Goal: Task Accomplishment & Management: Complete application form

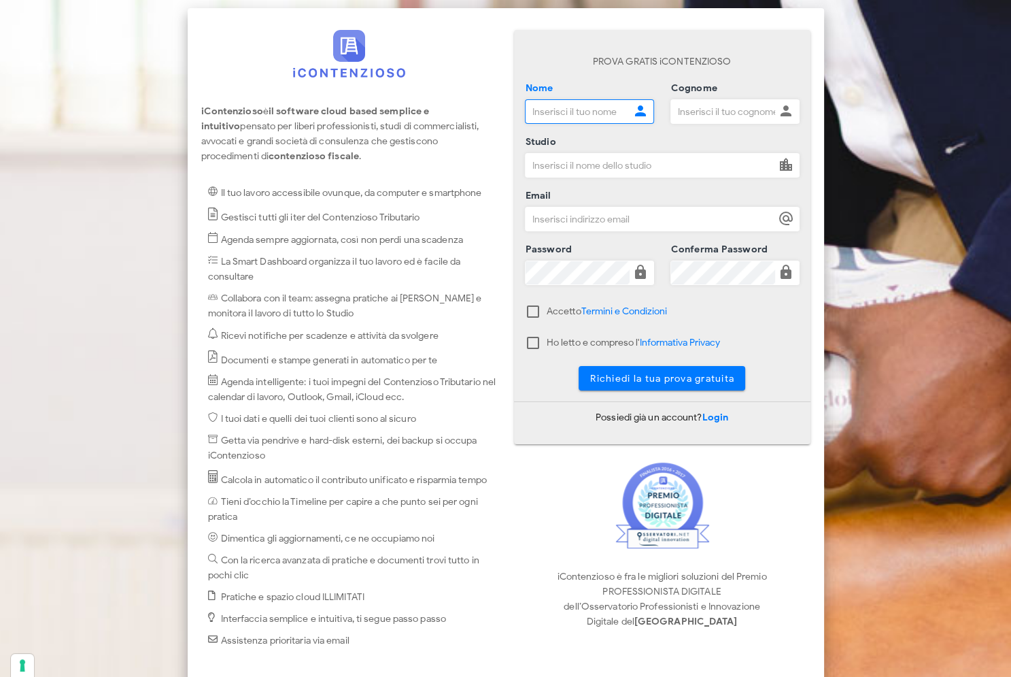
click at [602, 116] on input "Nome" at bounding box center [578, 111] width 104 height 23
type input "luca"
type input "simoncini"
click at [582, 166] on input "Studio" at bounding box center [651, 165] width 250 height 23
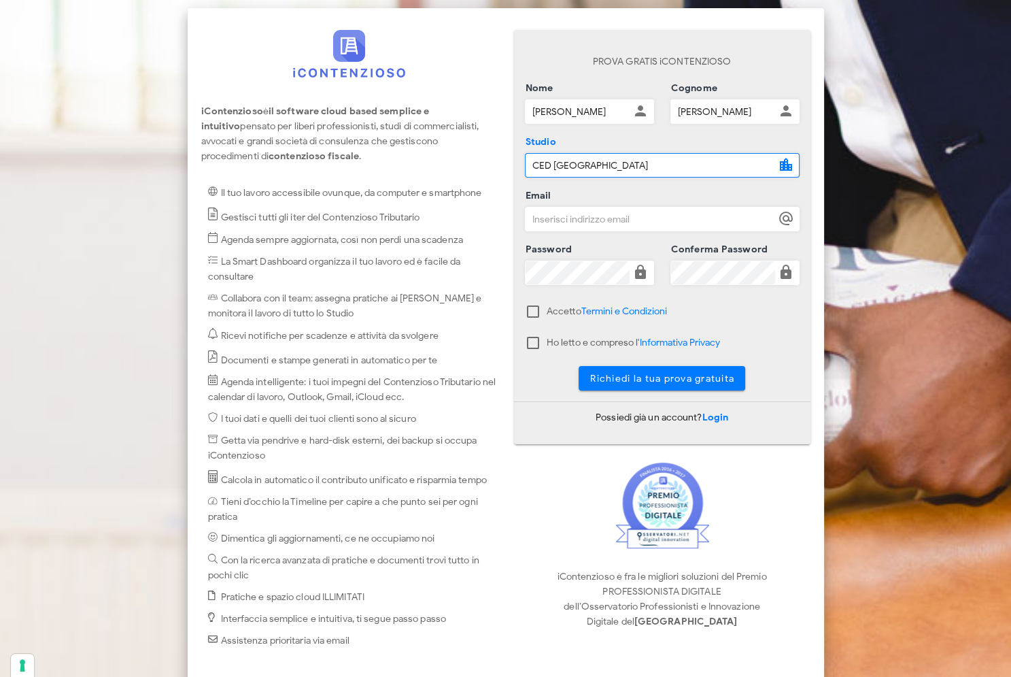
type input "CED NAPOLI"
click at [632, 220] on input "Email" at bounding box center [651, 218] width 250 height 23
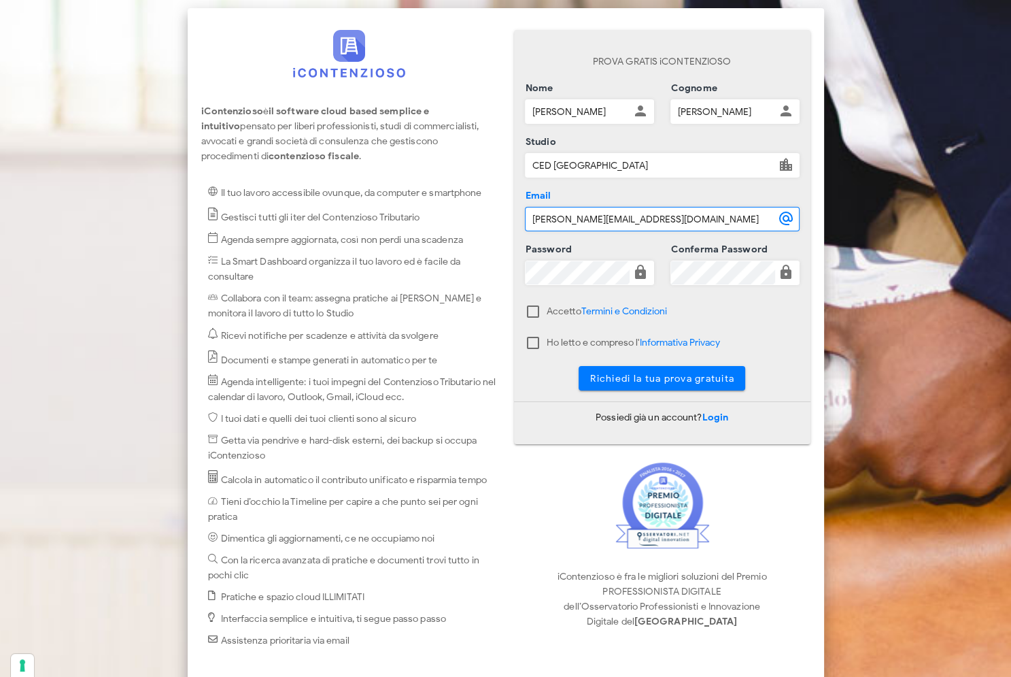
type input "simoncini@cednapoli.it"
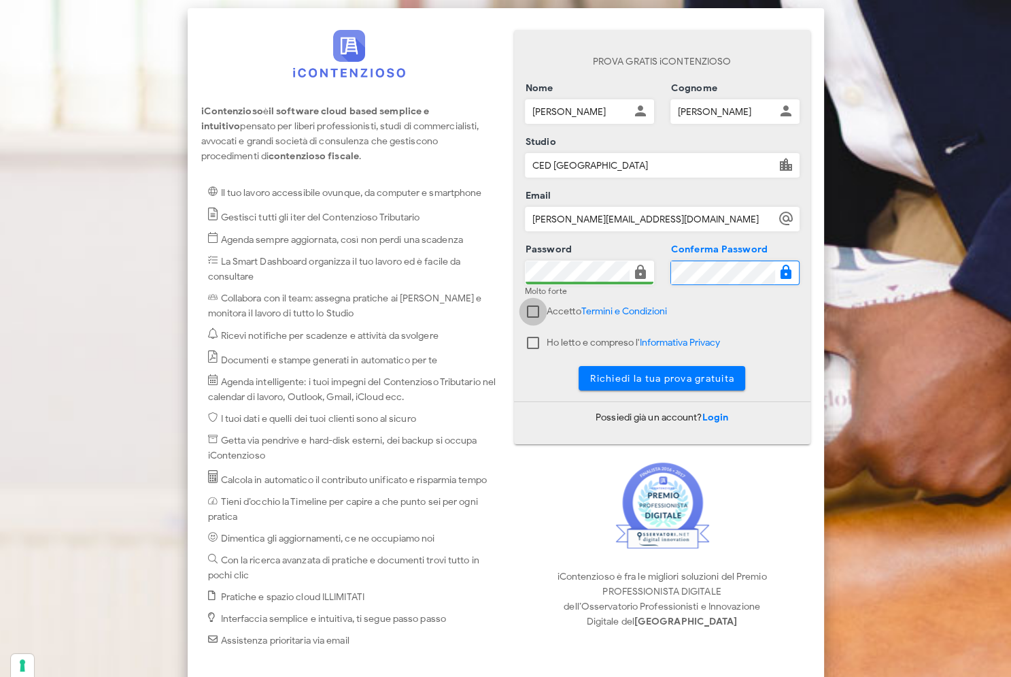
click at [533, 311] on div at bounding box center [533, 311] width 23 height 23
checkbox input "true"
click at [533, 340] on div at bounding box center [533, 342] width 23 height 23
checkbox input "true"
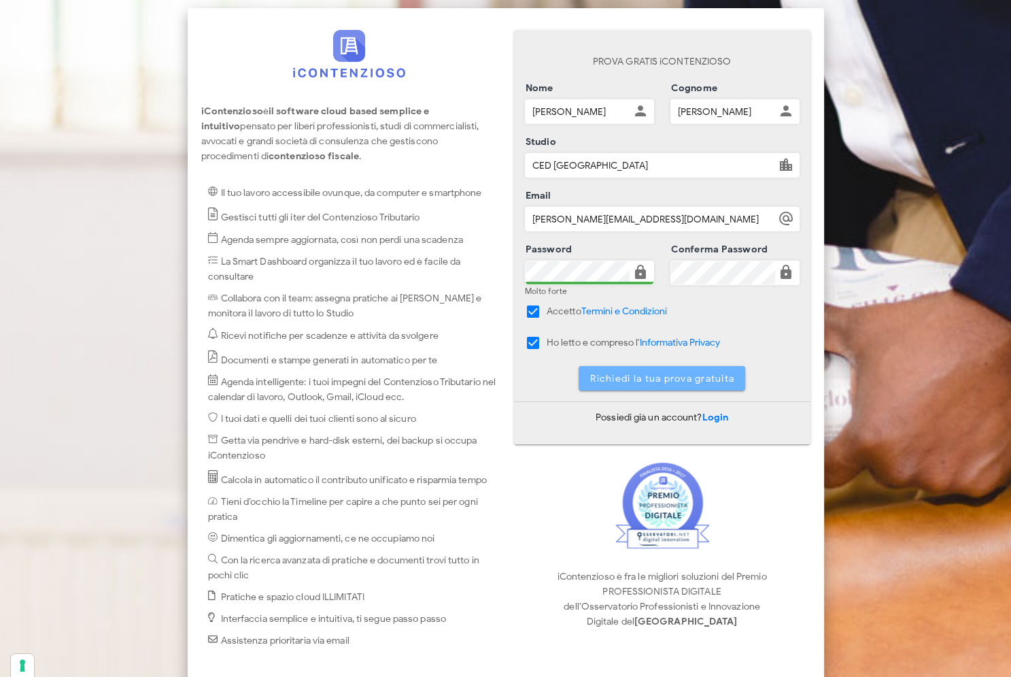
click at [659, 375] on span "Richiedi la tua prova gratuita" at bounding box center [662, 379] width 145 height 12
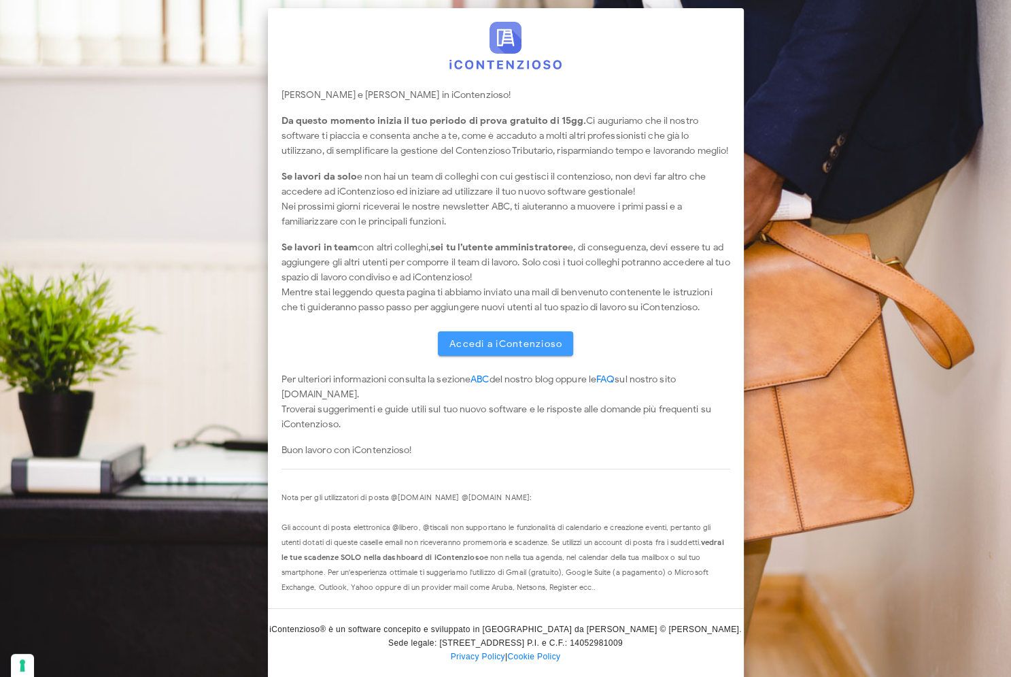
click at [511, 350] on span "Accedi a iContenzioso" at bounding box center [506, 344] width 114 height 12
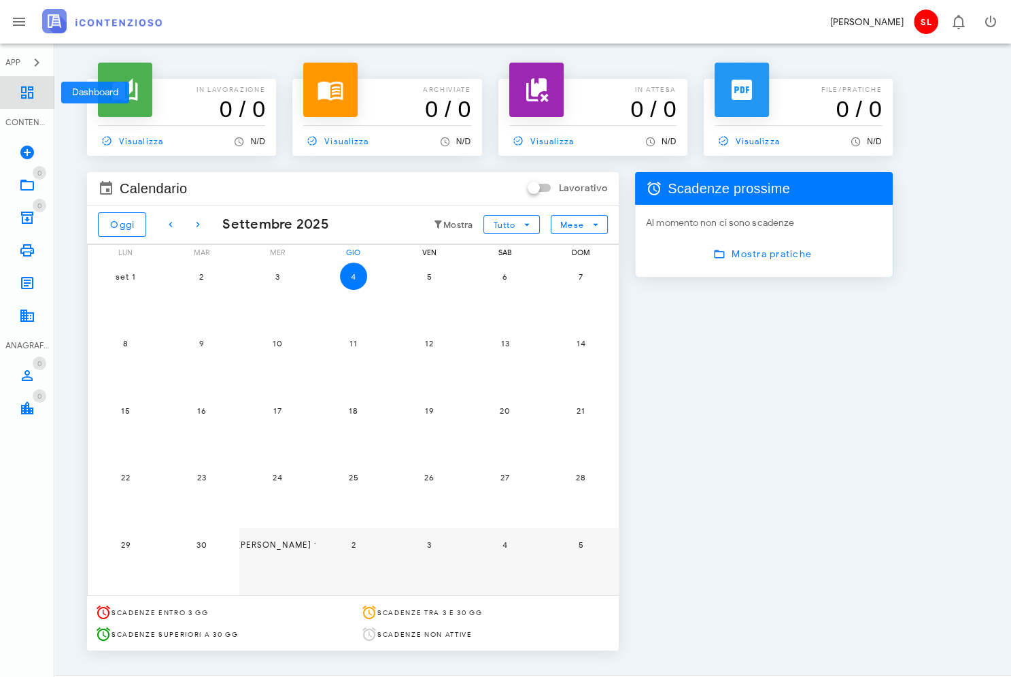
click at [23, 90] on icon at bounding box center [27, 92] width 16 height 16
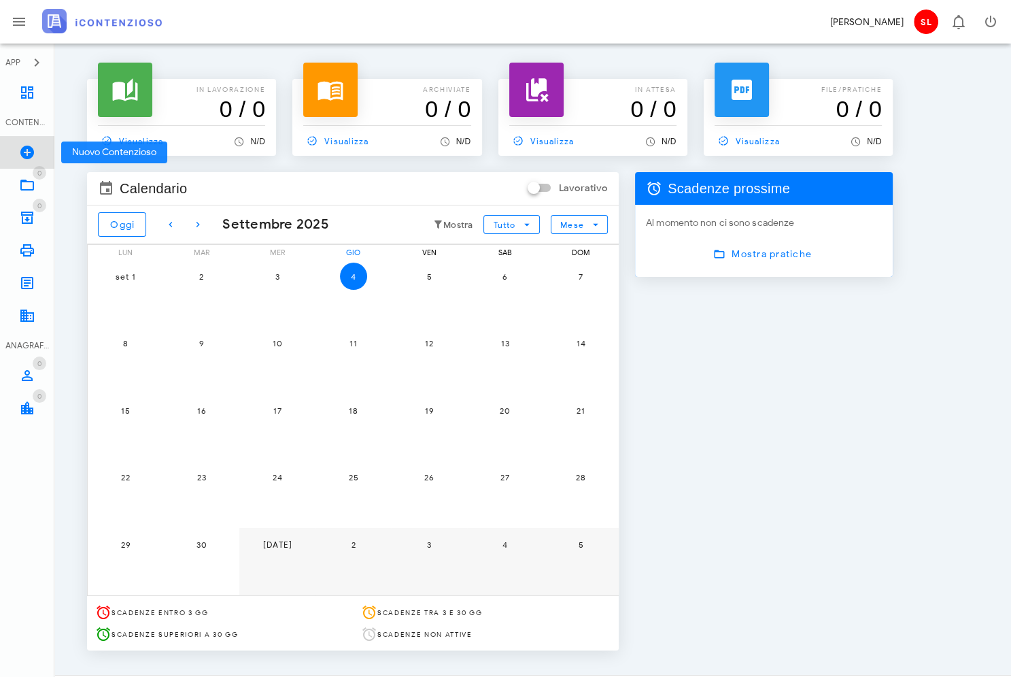
click at [27, 156] on icon at bounding box center [27, 152] width 16 height 16
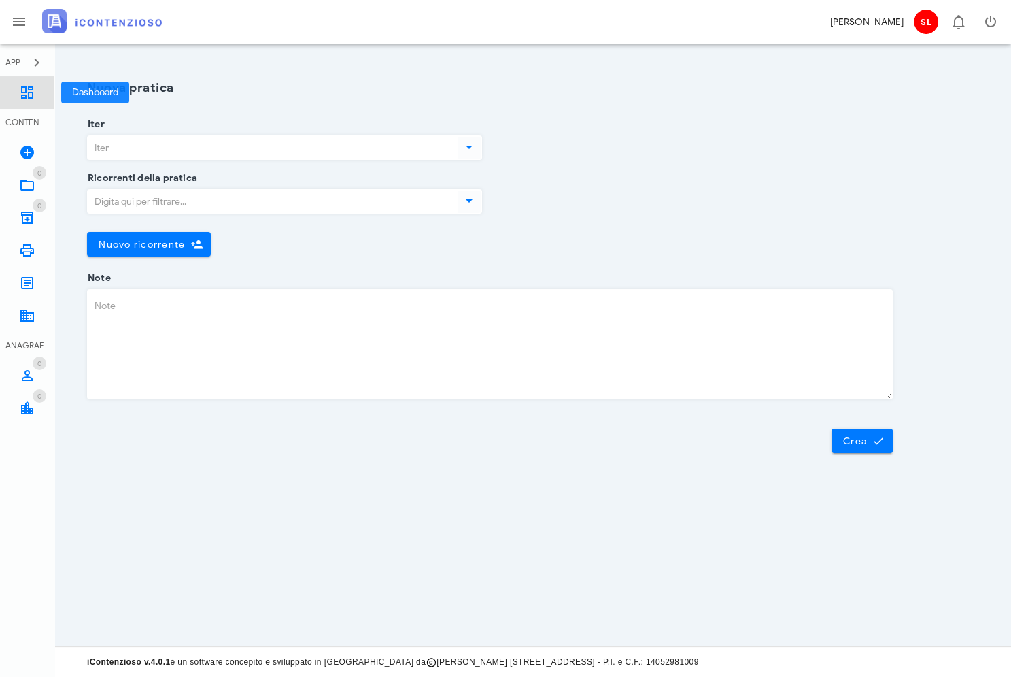
click at [31, 99] on icon at bounding box center [27, 92] width 16 height 16
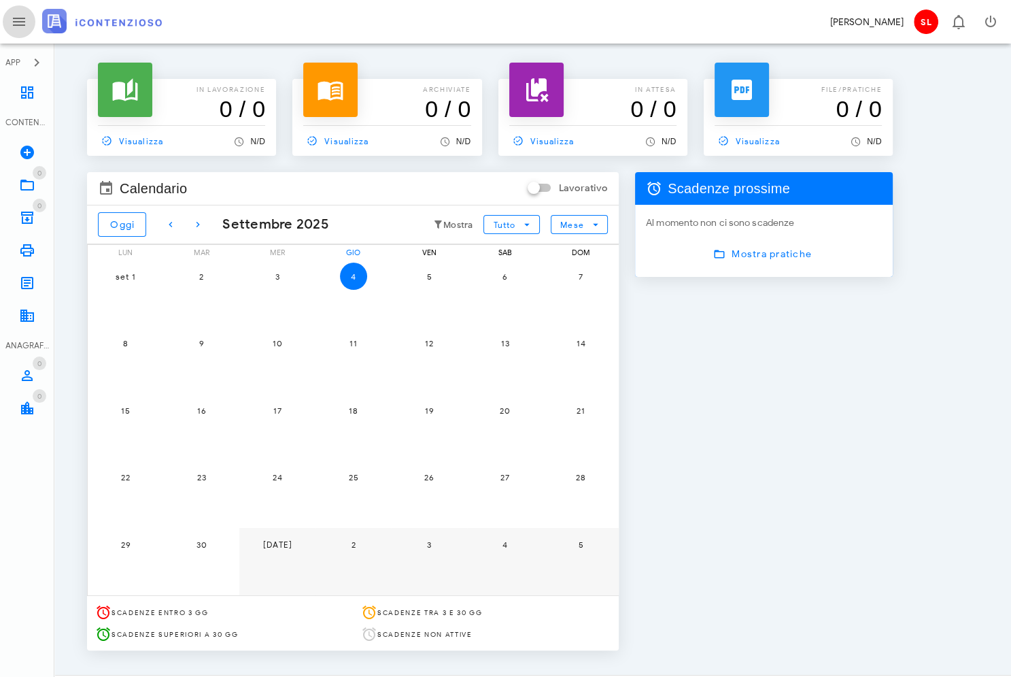
click at [17, 24] on icon "button" at bounding box center [19, 22] width 16 height 16
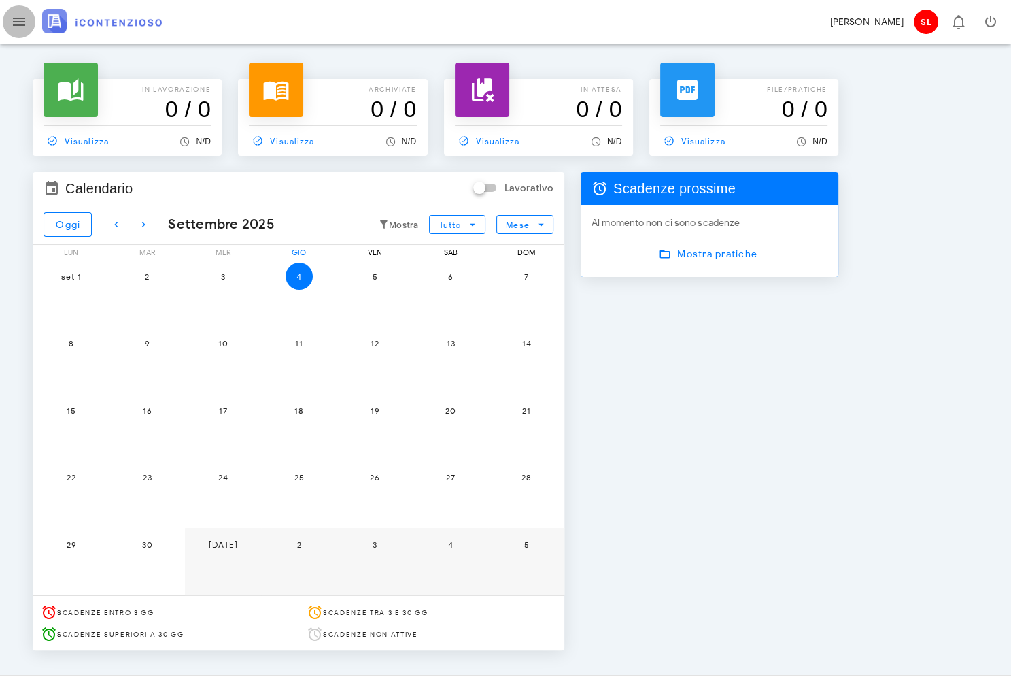
click at [17, 24] on icon "button" at bounding box center [19, 22] width 16 height 16
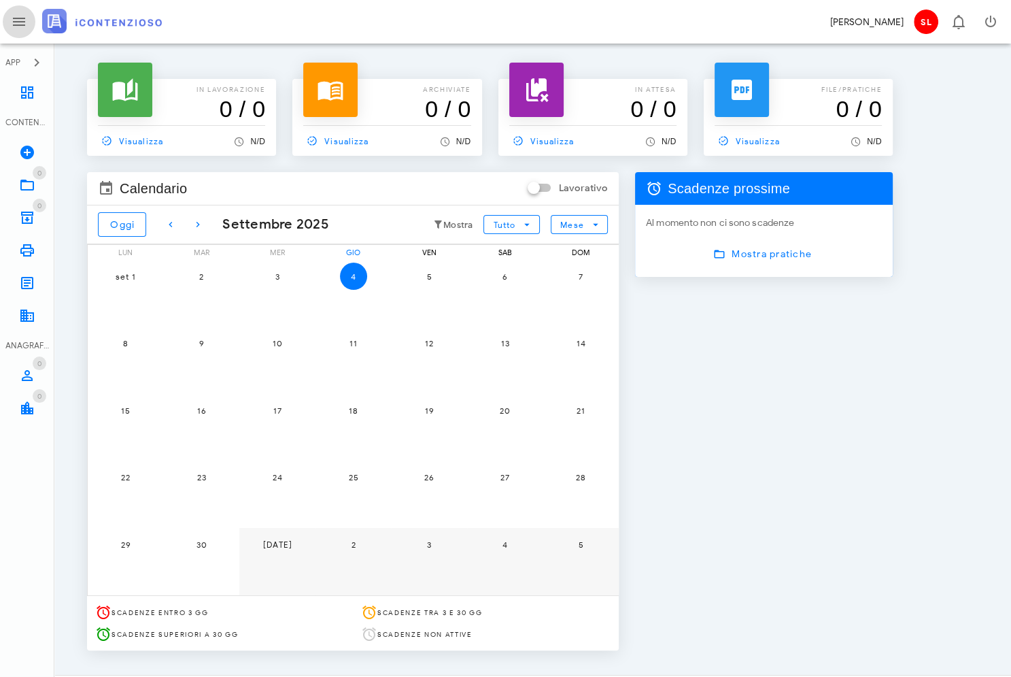
click at [17, 24] on icon "button" at bounding box center [19, 22] width 16 height 16
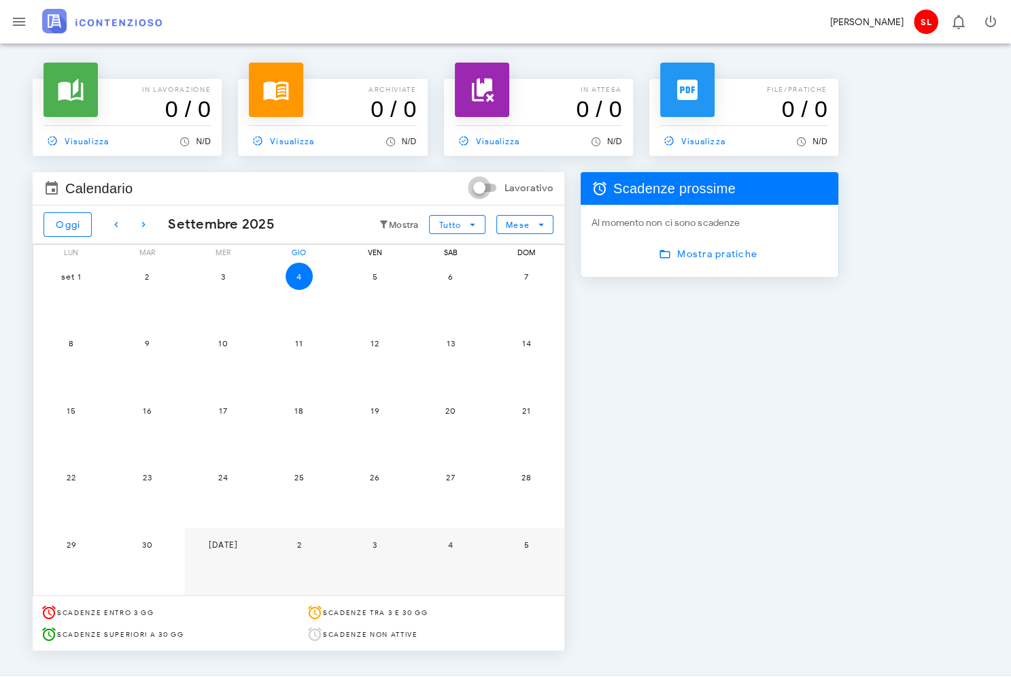
click at [484, 190] on div at bounding box center [479, 187] width 19 height 19
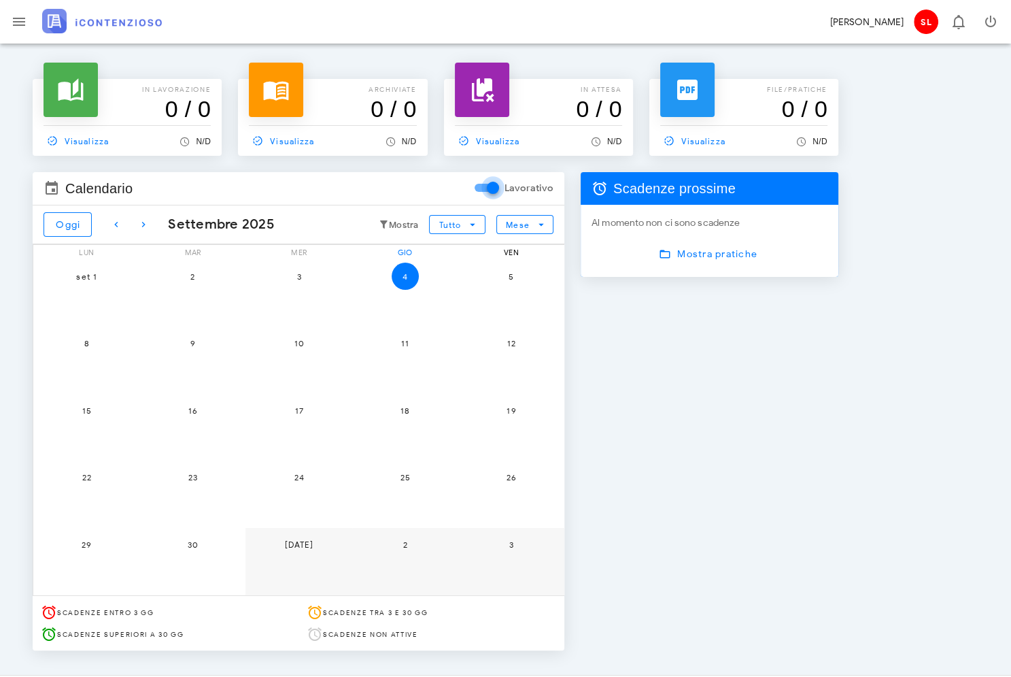
click at [484, 190] on div at bounding box center [493, 187] width 19 height 19
checkbox input "false"
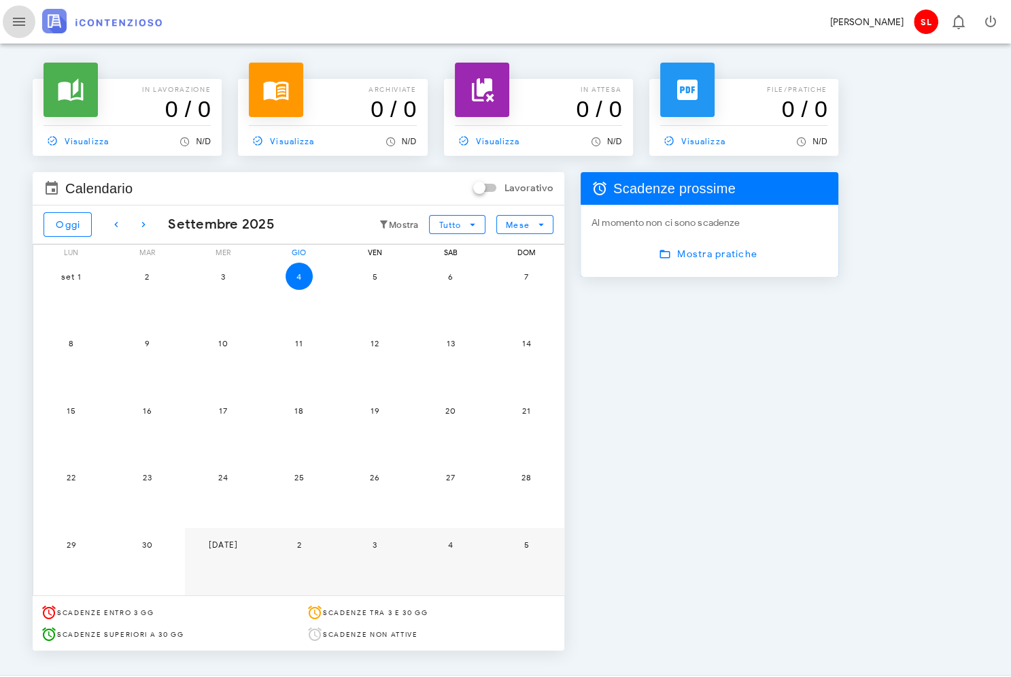
click at [16, 29] on icon "button" at bounding box center [19, 22] width 16 height 16
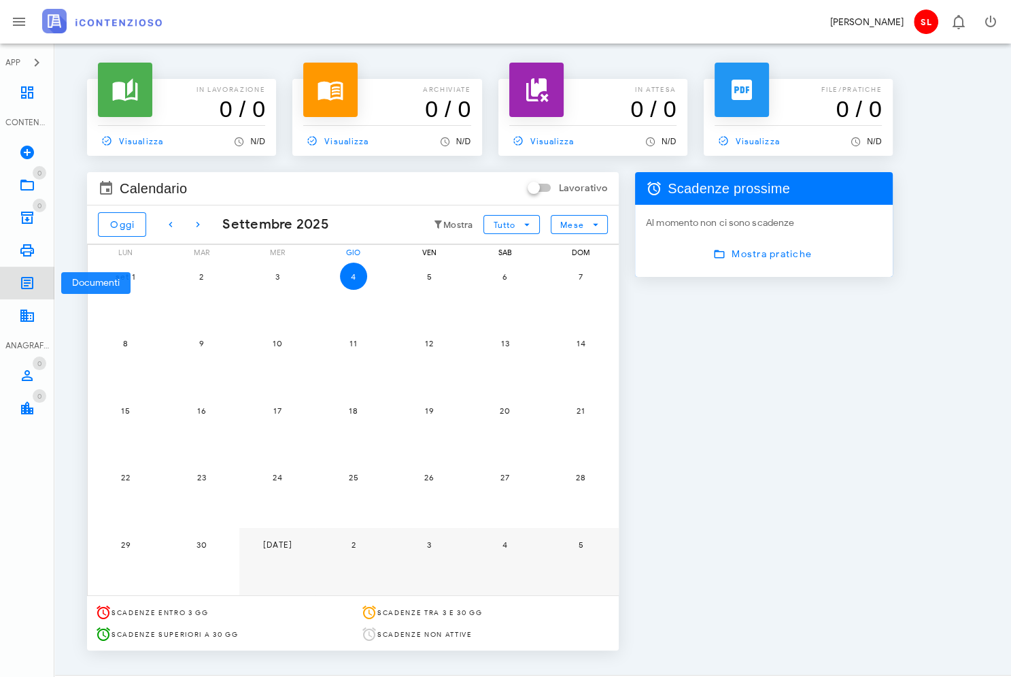
click at [27, 280] on icon at bounding box center [27, 283] width 16 height 16
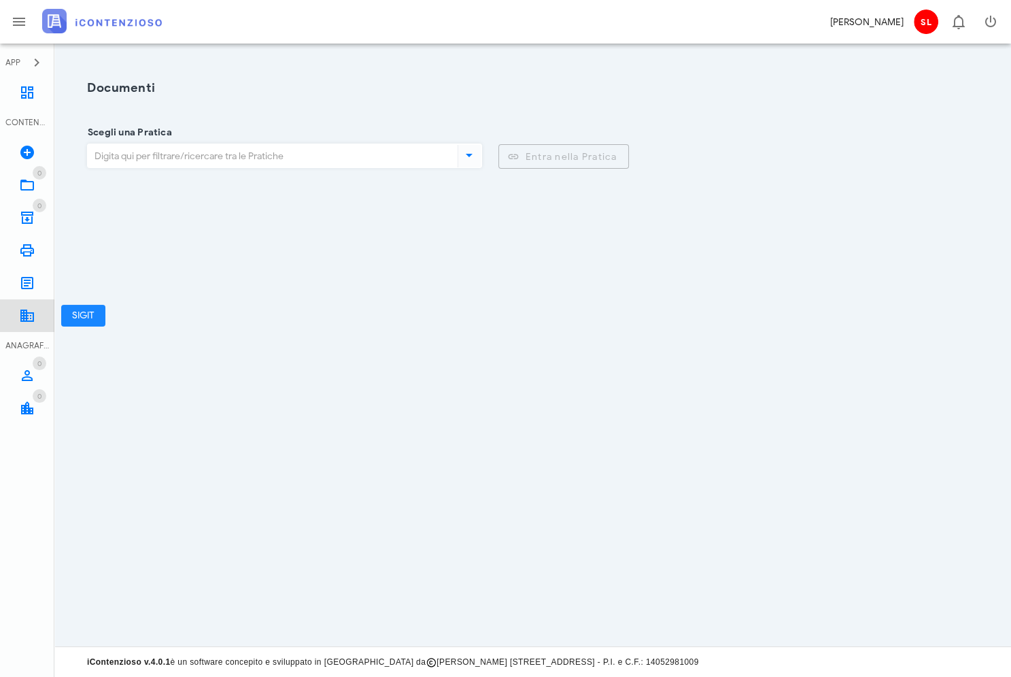
click at [29, 318] on icon at bounding box center [27, 315] width 16 height 16
click at [28, 96] on icon at bounding box center [27, 92] width 16 height 16
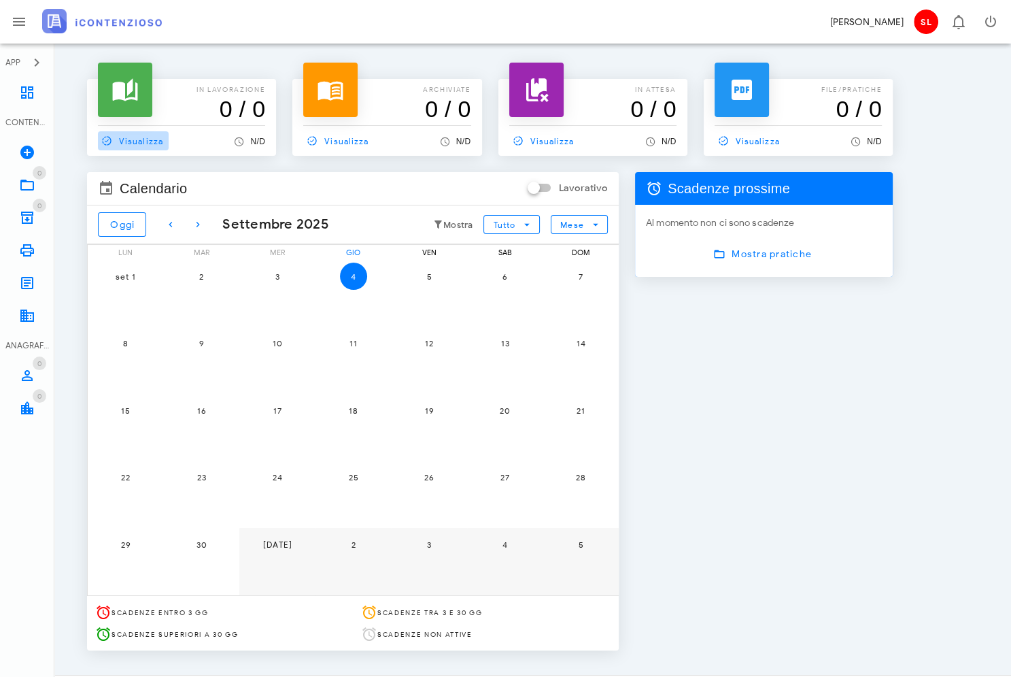
click at [132, 141] on span "Visualizza" at bounding box center [130, 141] width 65 height 12
click at [753, 138] on span "Visualizza" at bounding box center [747, 141] width 65 height 12
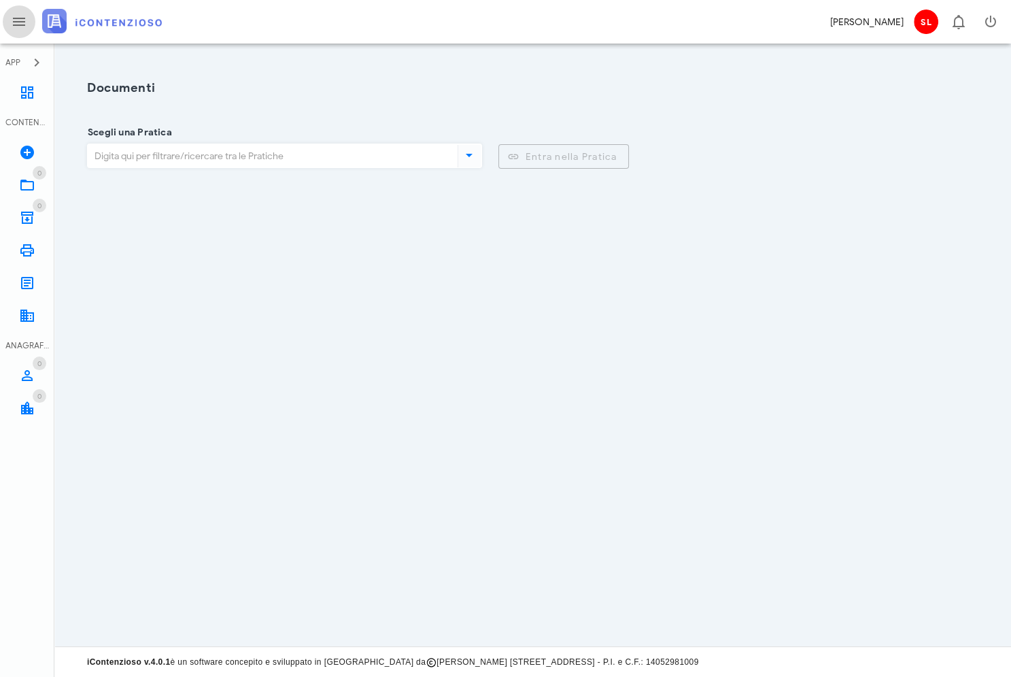
click at [20, 24] on icon "button" at bounding box center [19, 22] width 16 height 16
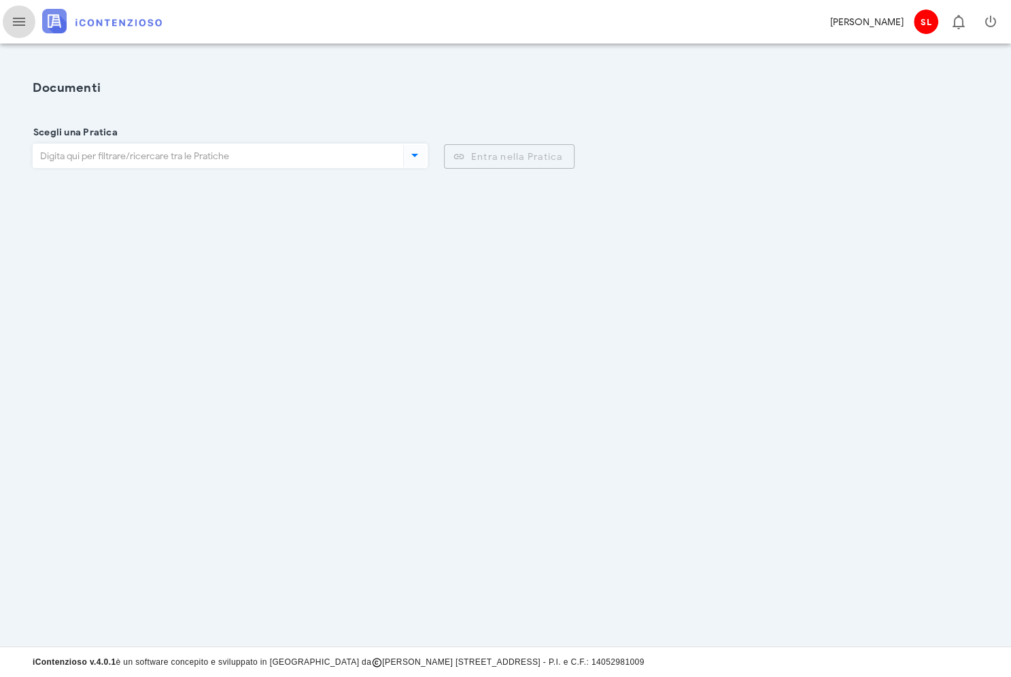
click at [20, 24] on icon "button" at bounding box center [19, 22] width 16 height 16
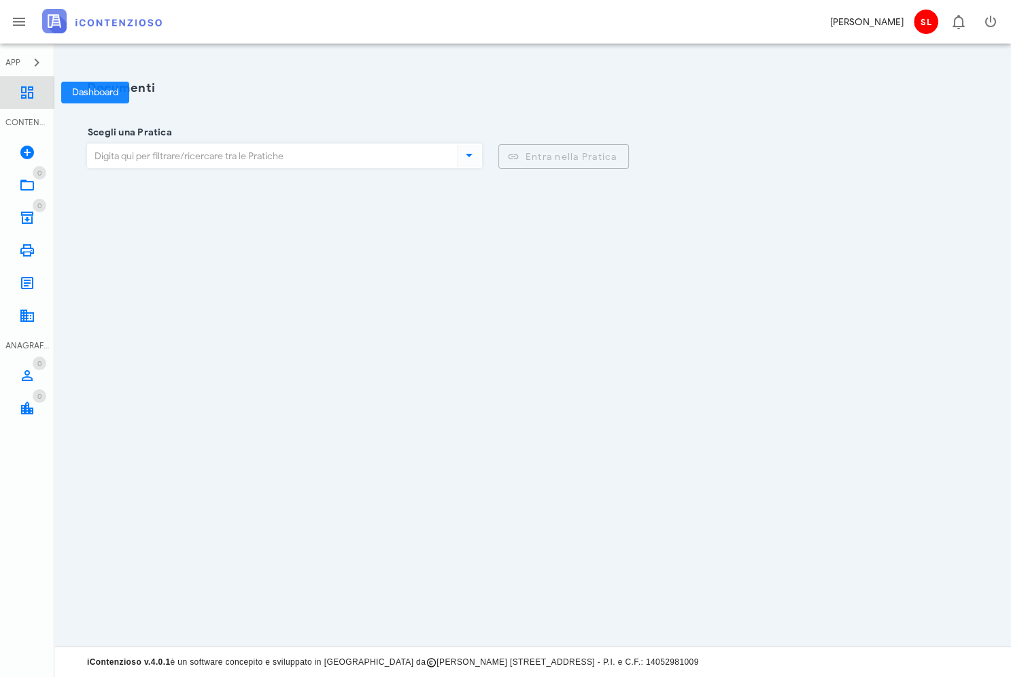
click at [24, 87] on icon at bounding box center [27, 92] width 16 height 16
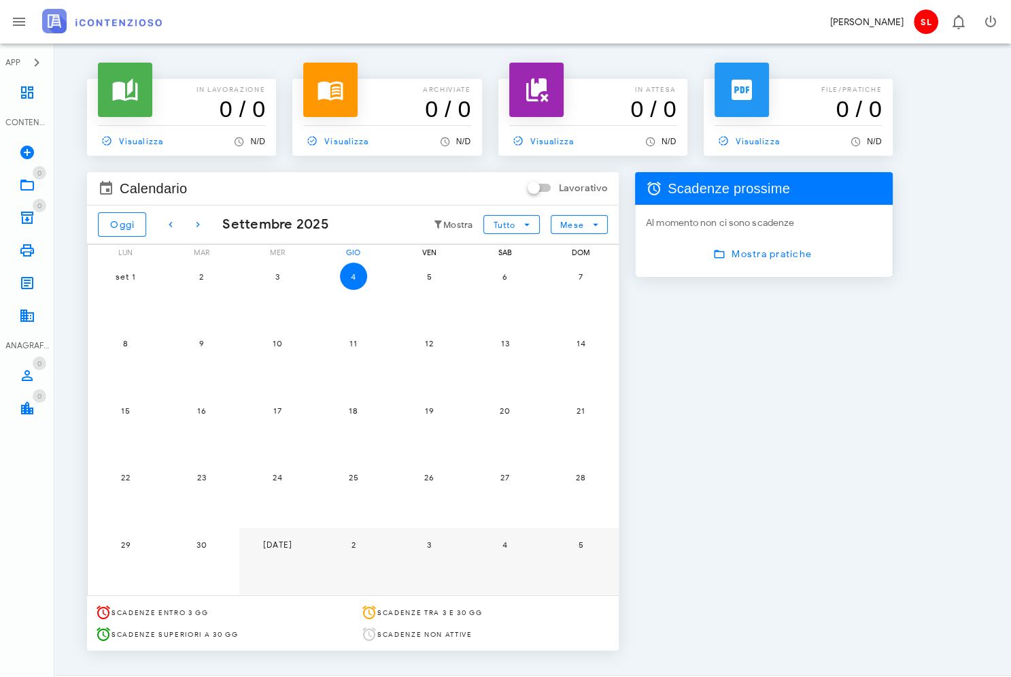
click at [105, 612] on icon at bounding box center [103, 612] width 16 height 16
click at [928, 24] on span "SL" at bounding box center [926, 22] width 24 height 24
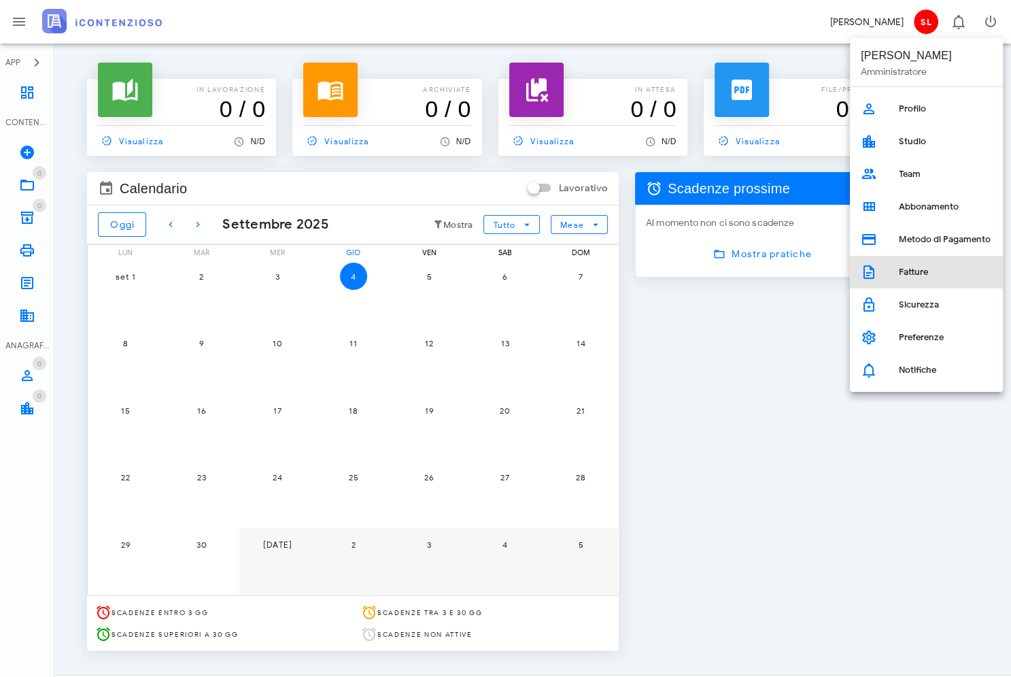
click at [926, 268] on div "Fatture" at bounding box center [945, 272] width 93 height 11
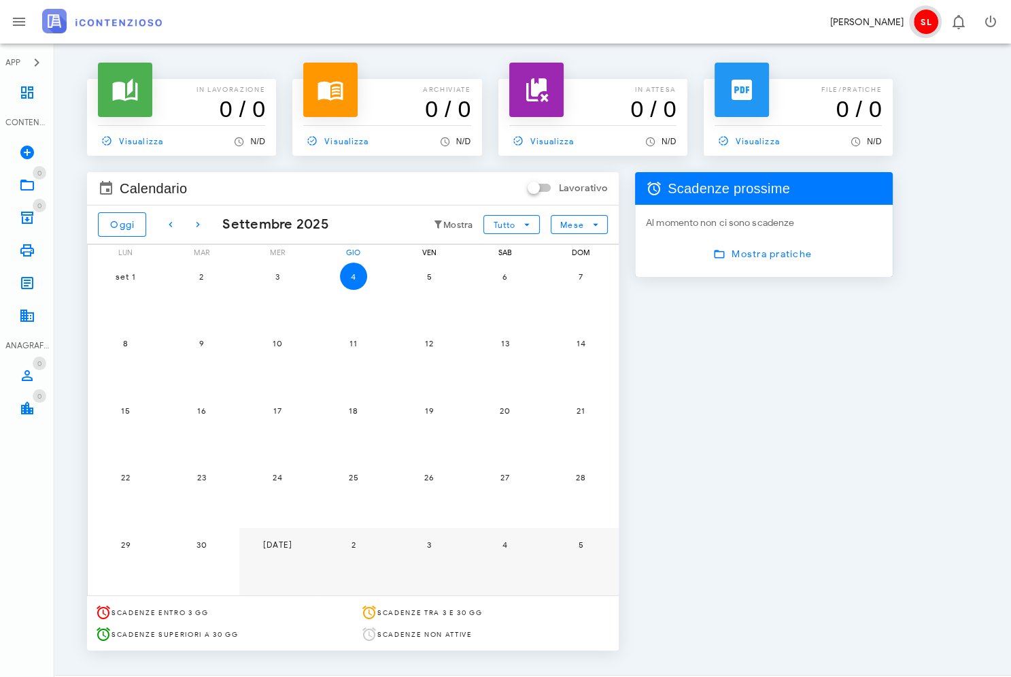
click at [931, 21] on span "SL" at bounding box center [926, 22] width 24 height 24
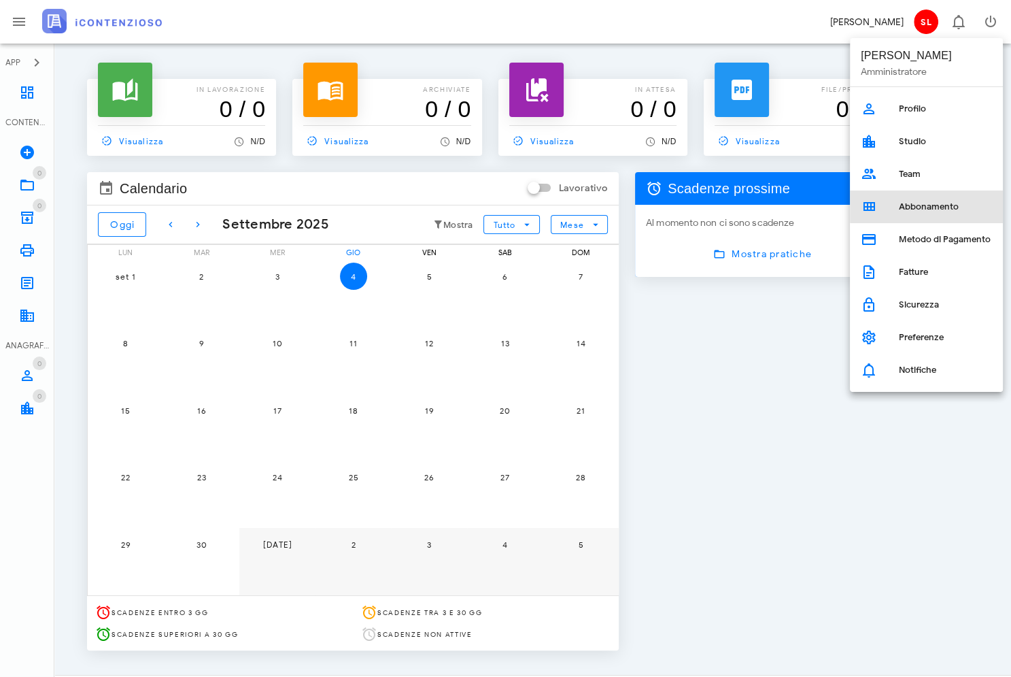
click at [916, 203] on div "Abbonamento" at bounding box center [945, 206] width 93 height 11
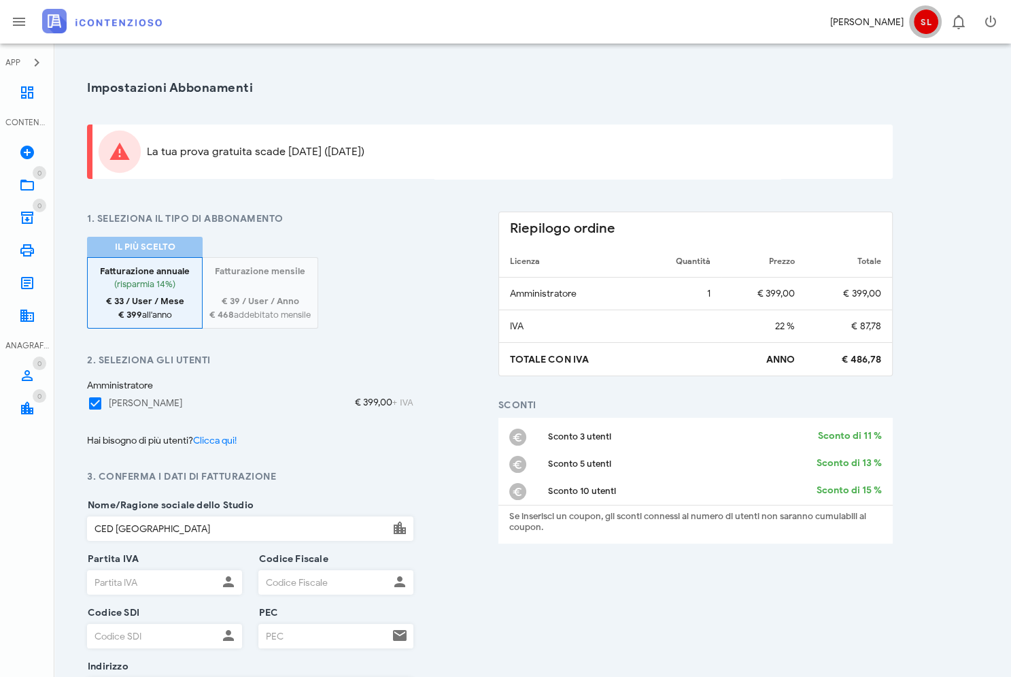
click at [931, 22] on span "SL" at bounding box center [926, 22] width 24 height 24
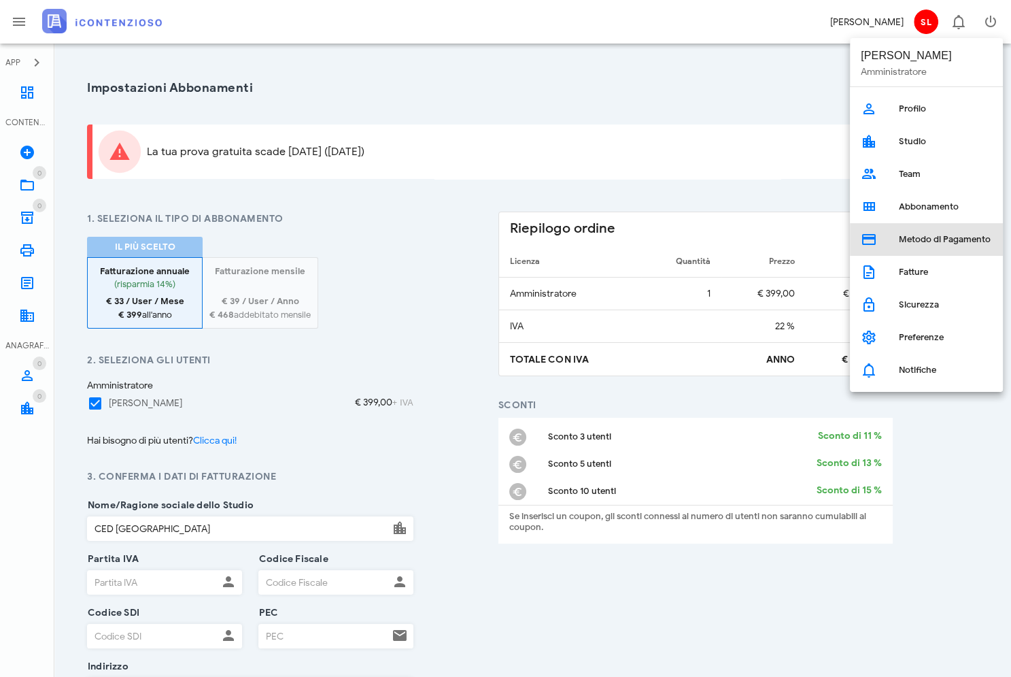
click at [928, 235] on div "Metodo di Pagamento" at bounding box center [945, 239] width 93 height 11
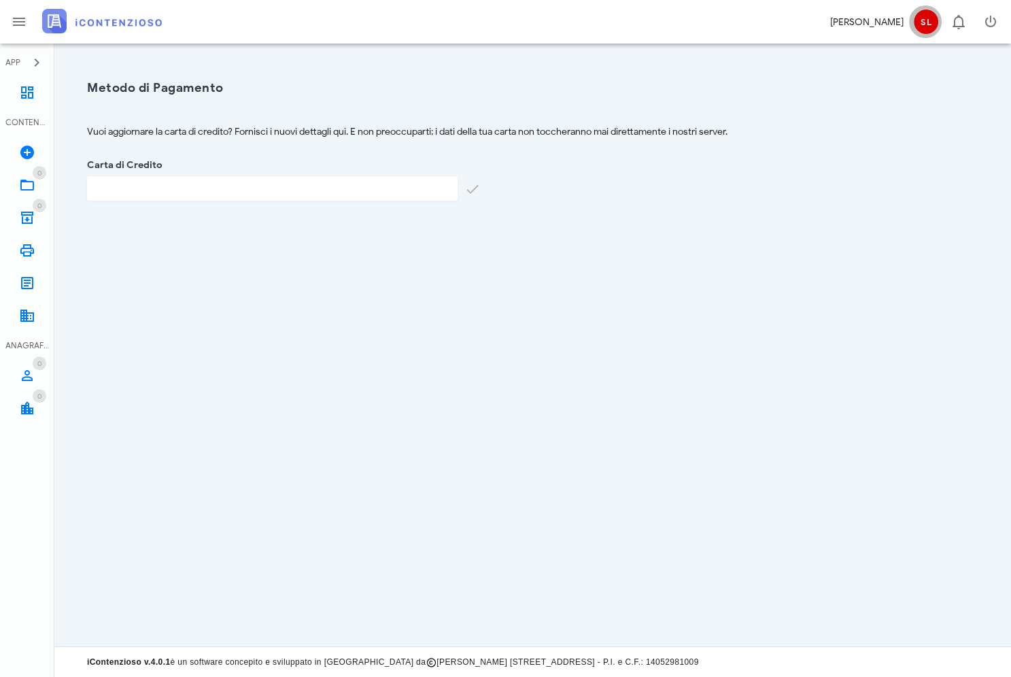
click at [928, 20] on span "SL" at bounding box center [926, 22] width 24 height 24
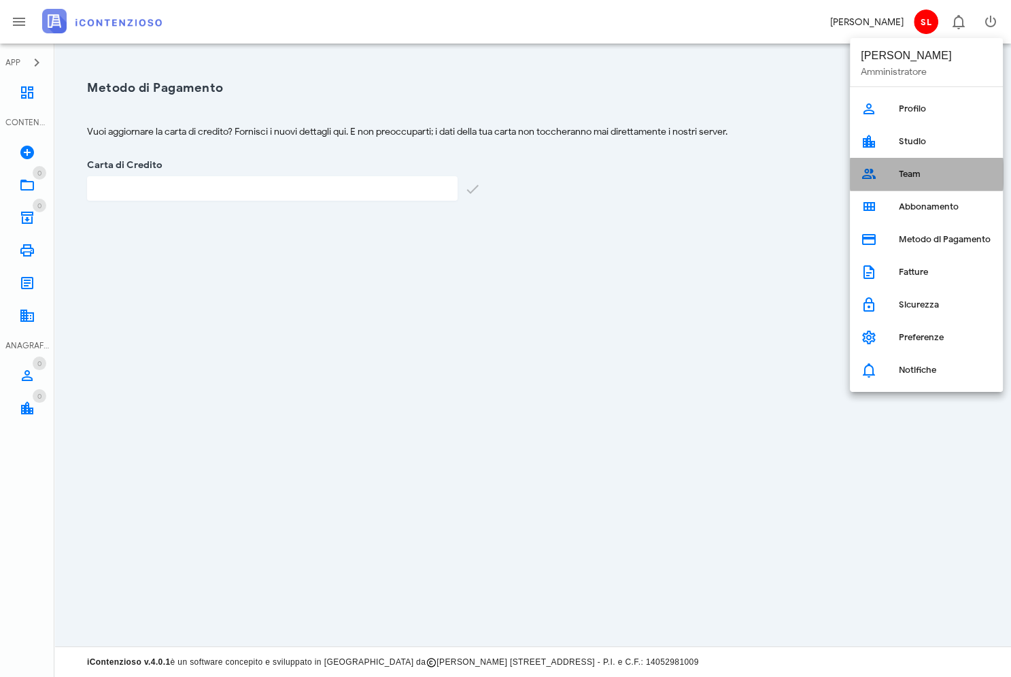
click at [909, 175] on div "Team" at bounding box center [945, 174] width 93 height 11
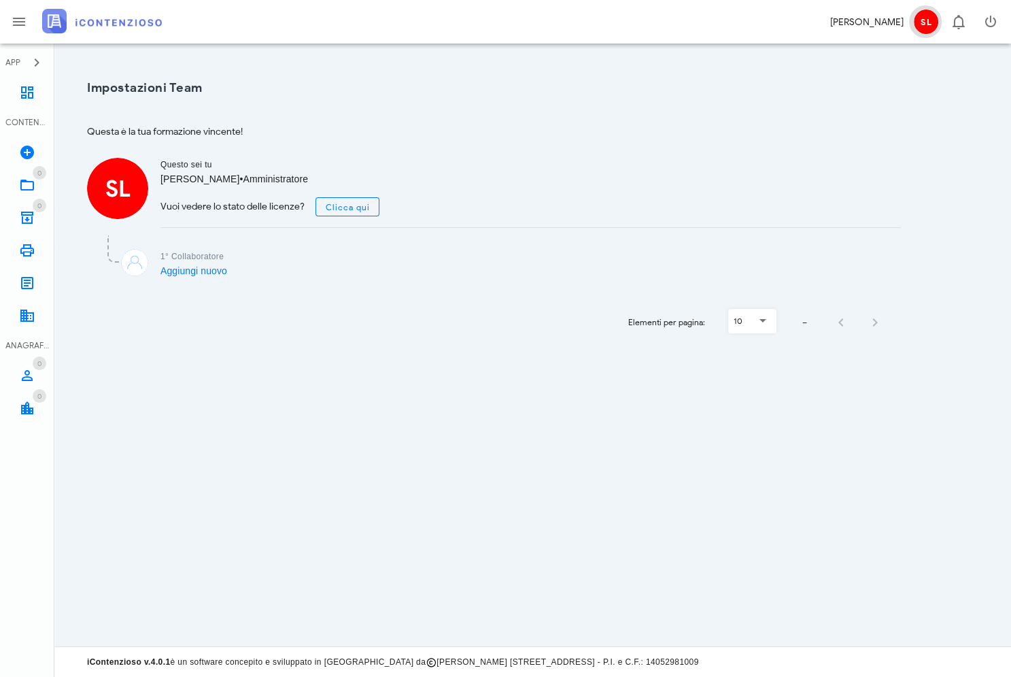
click at [928, 17] on span "SL" at bounding box center [926, 22] width 24 height 24
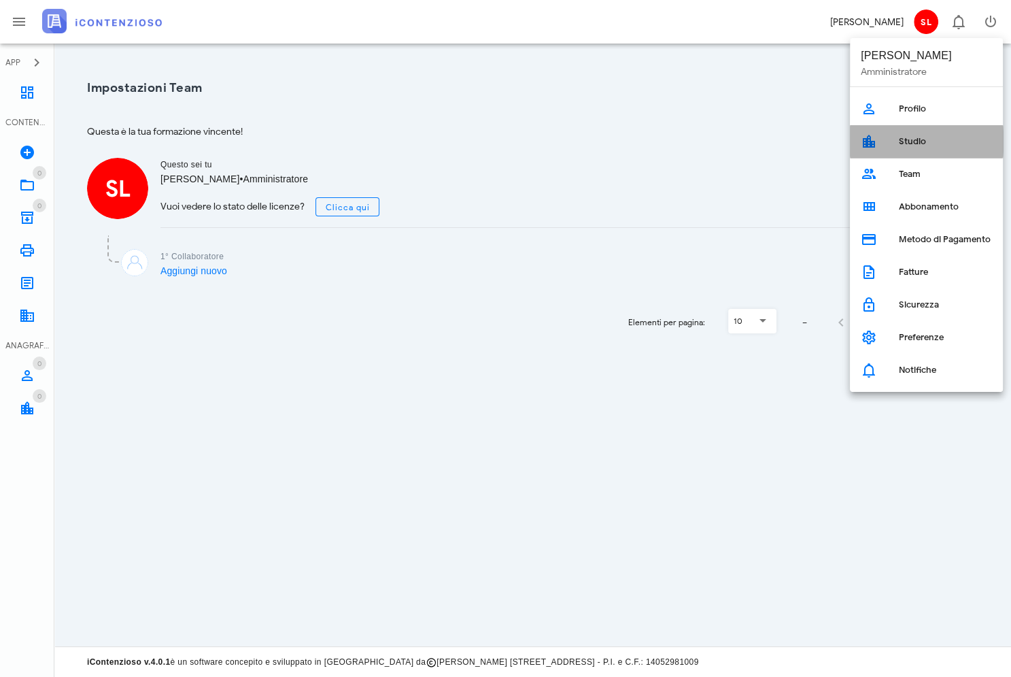
click at [927, 136] on div "Studio" at bounding box center [945, 141] width 93 height 11
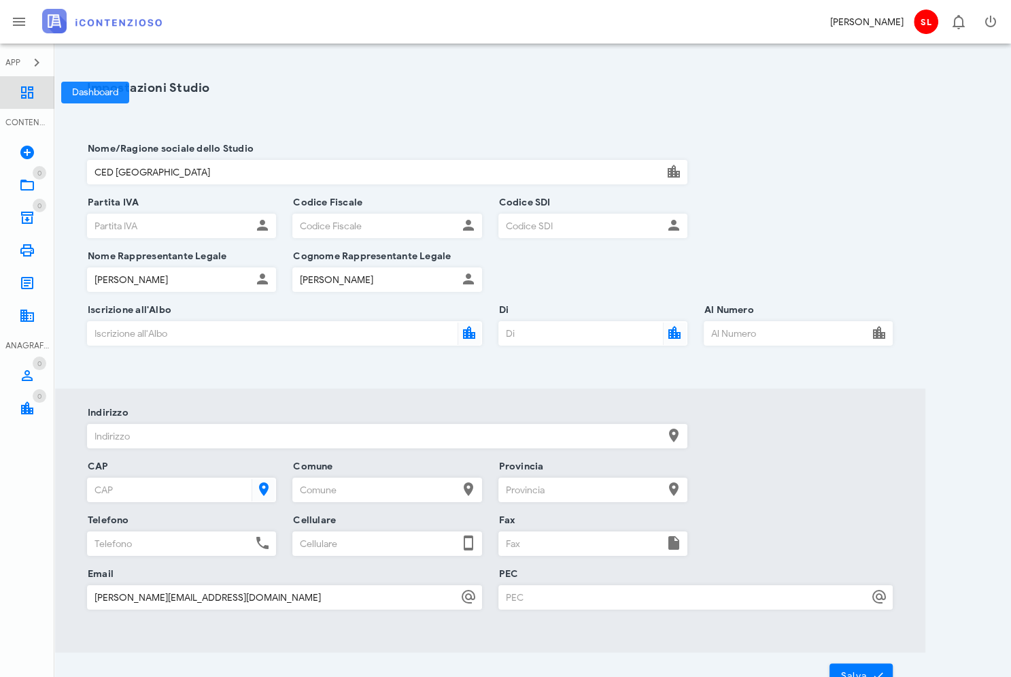
click at [33, 90] on icon at bounding box center [27, 92] width 16 height 16
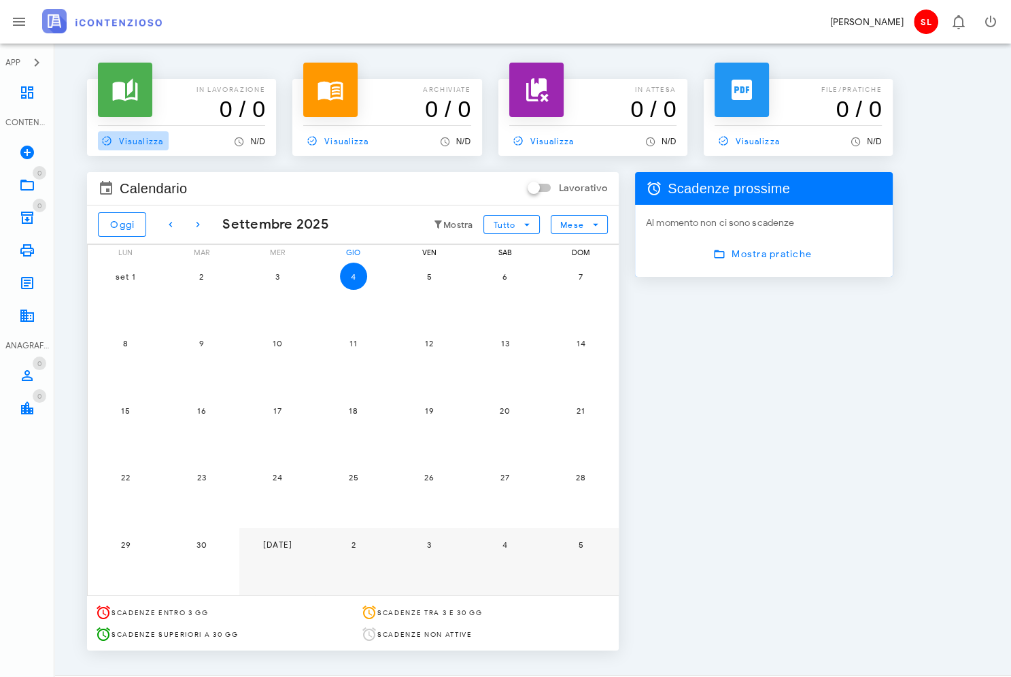
click at [131, 144] on span "Visualizza" at bounding box center [130, 141] width 65 height 12
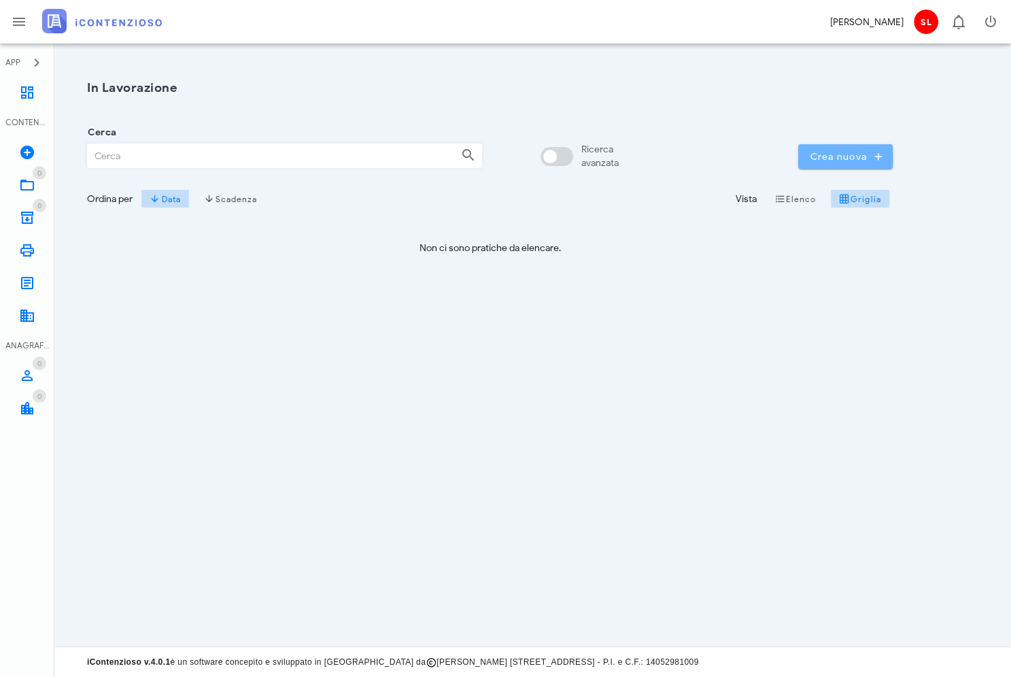
click at [841, 159] on span "Crea nuova" at bounding box center [845, 156] width 73 height 12
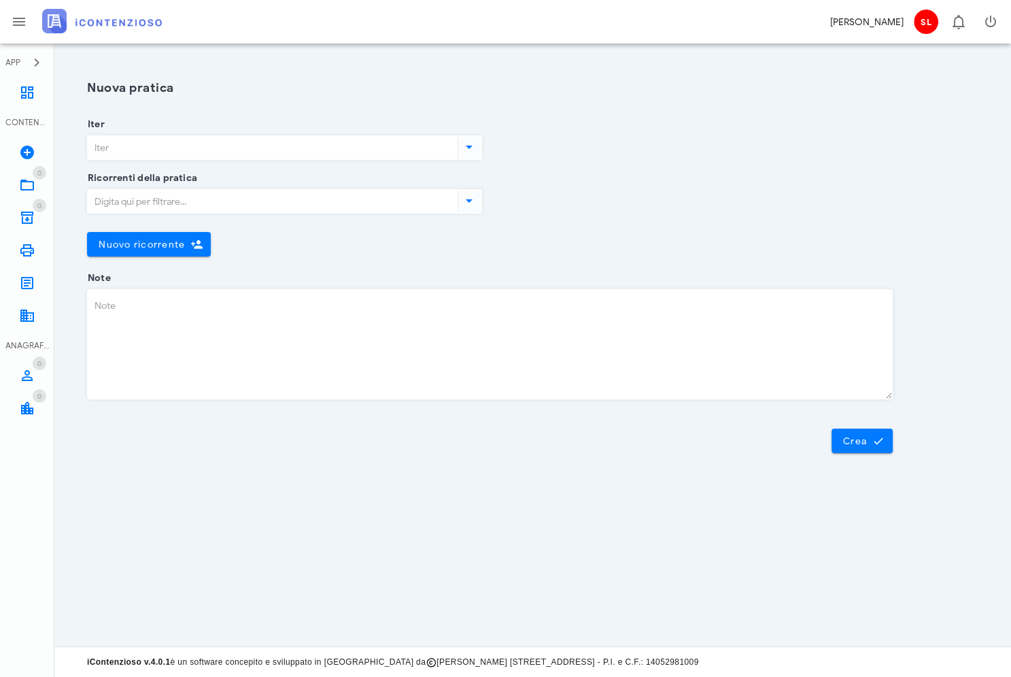
click at [477, 152] on icon at bounding box center [469, 147] width 16 height 16
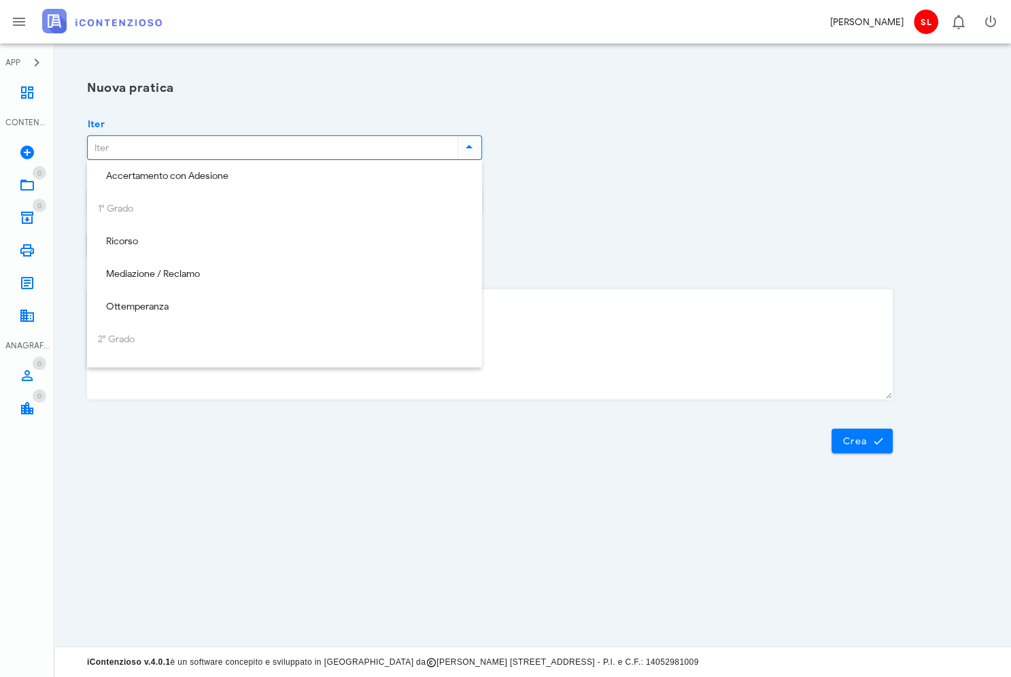
scroll to position [196, 0]
click at [592, 207] on div "Ricorrenti della pratica Nuovo ricorrente Chiudi" at bounding box center [490, 228] width 822 height 100
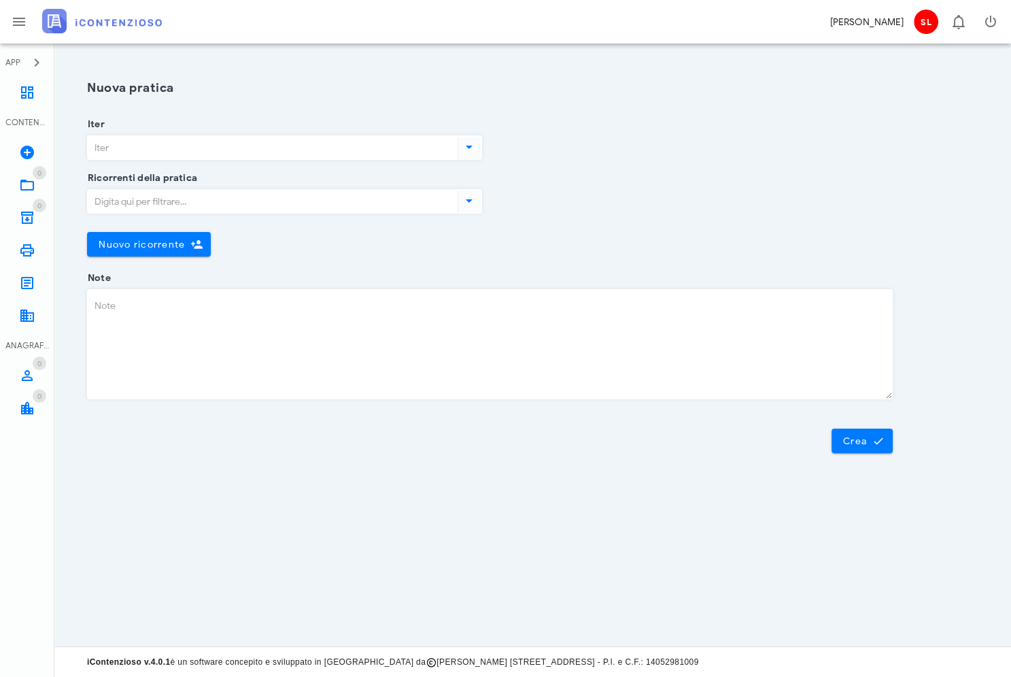
click at [309, 151] on input "Iter" at bounding box center [271, 147] width 367 height 23
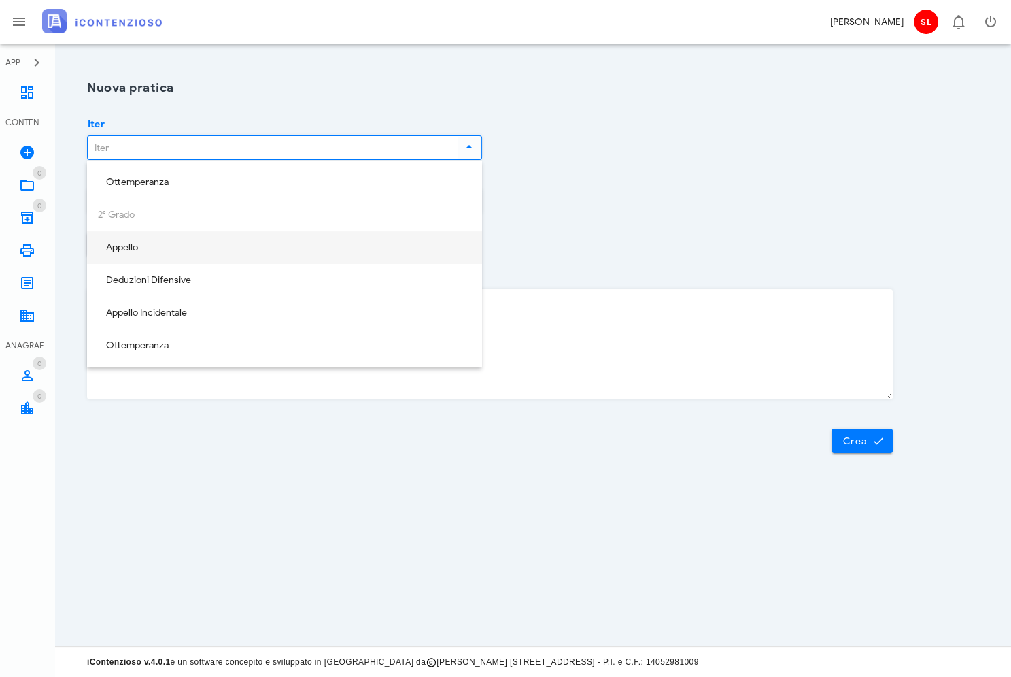
scroll to position [0, 0]
click at [638, 197] on div "Ricorrenti della pratica Nuovo ricorrente Chiudi" at bounding box center [490, 228] width 822 height 100
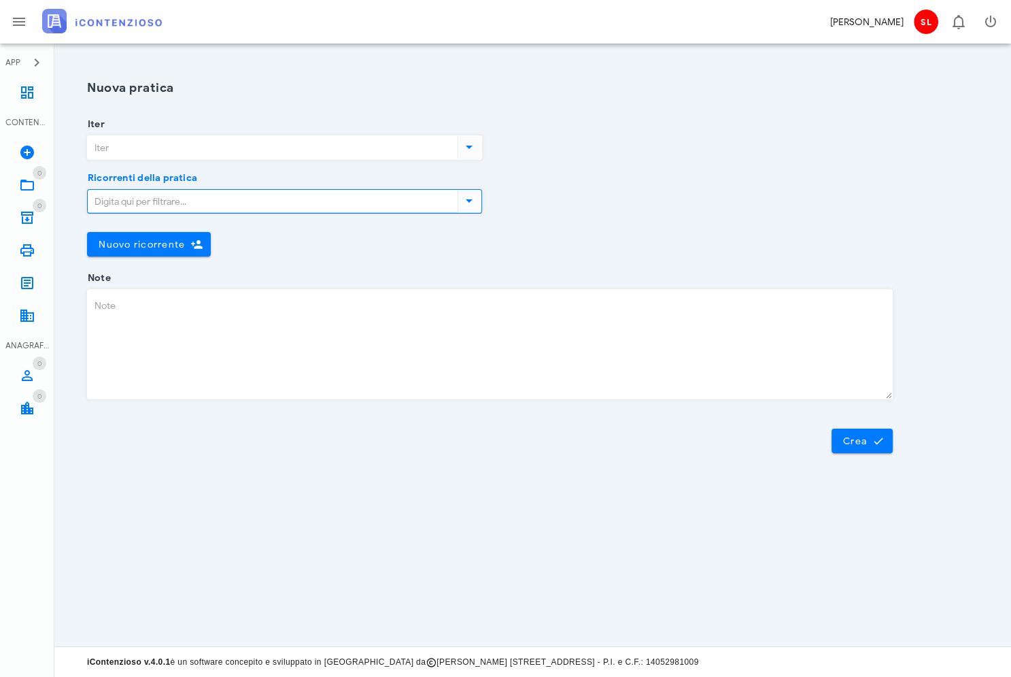
click at [401, 199] on input "Ricorrenti della pratica" at bounding box center [271, 201] width 367 height 23
click at [473, 203] on icon at bounding box center [469, 200] width 16 height 16
click at [468, 208] on icon at bounding box center [469, 200] width 16 height 16
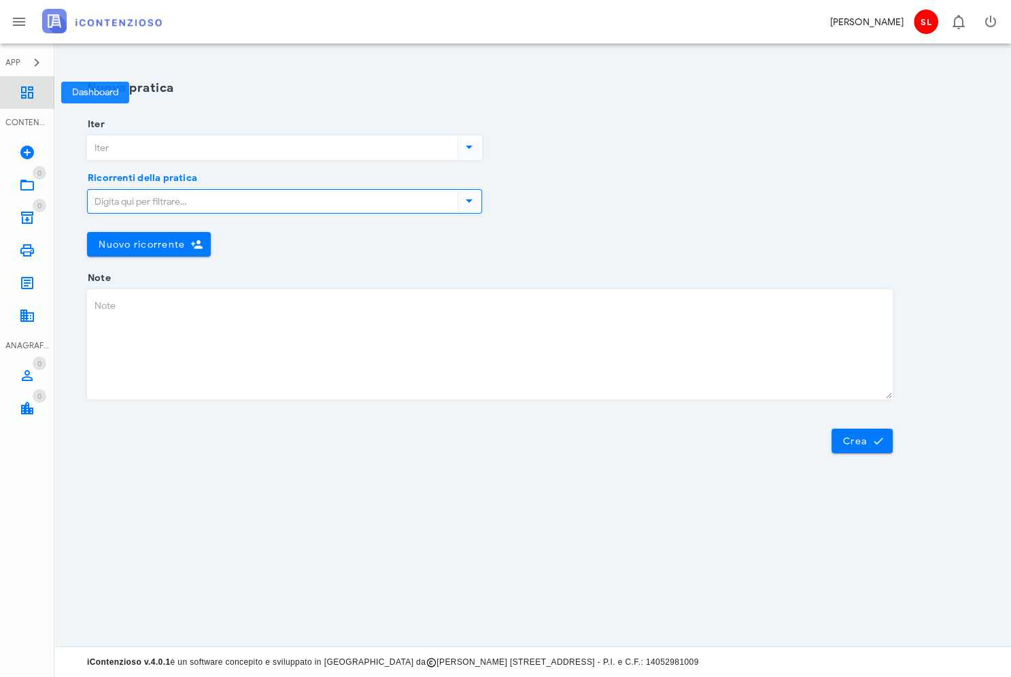
click at [24, 91] on icon at bounding box center [27, 92] width 16 height 16
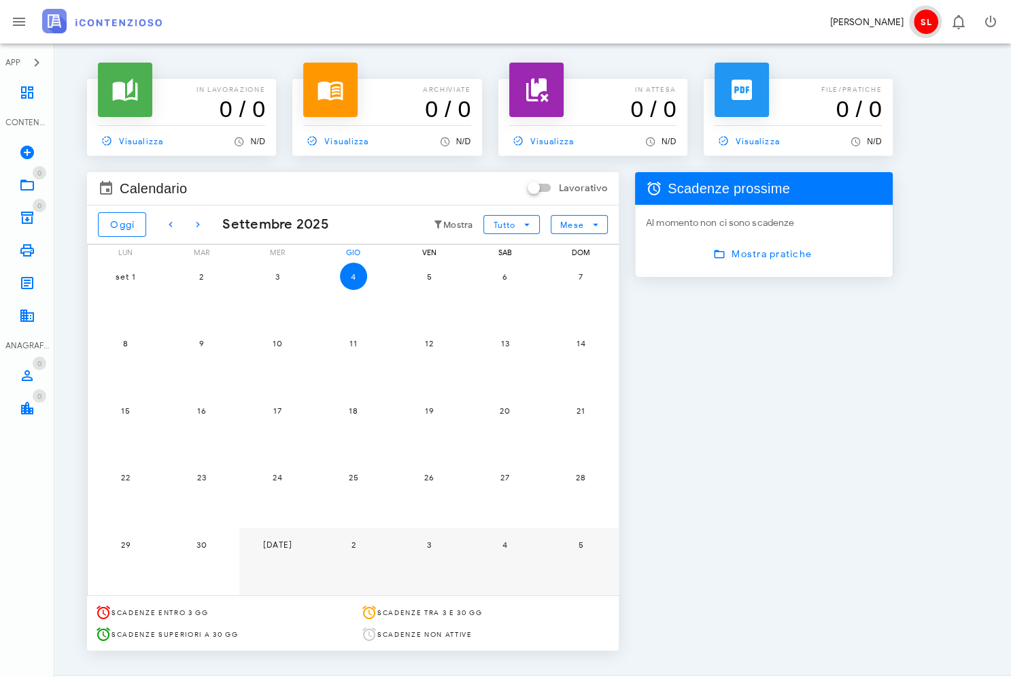
click at [923, 24] on span "SL" at bounding box center [926, 22] width 24 height 24
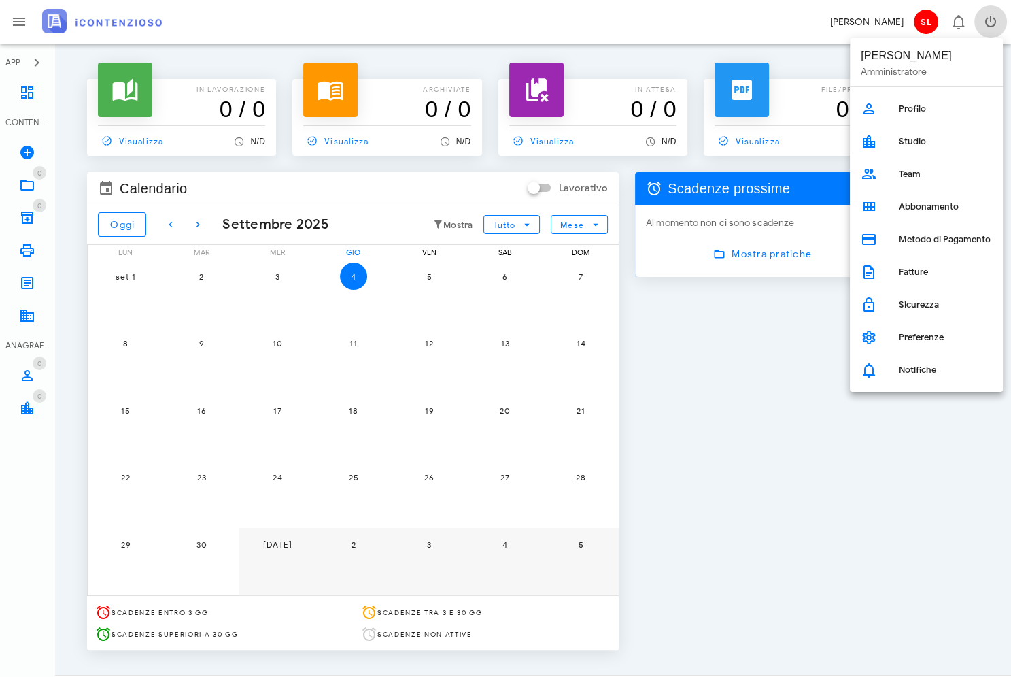
click at [993, 24] on icon "button" at bounding box center [991, 22] width 16 height 16
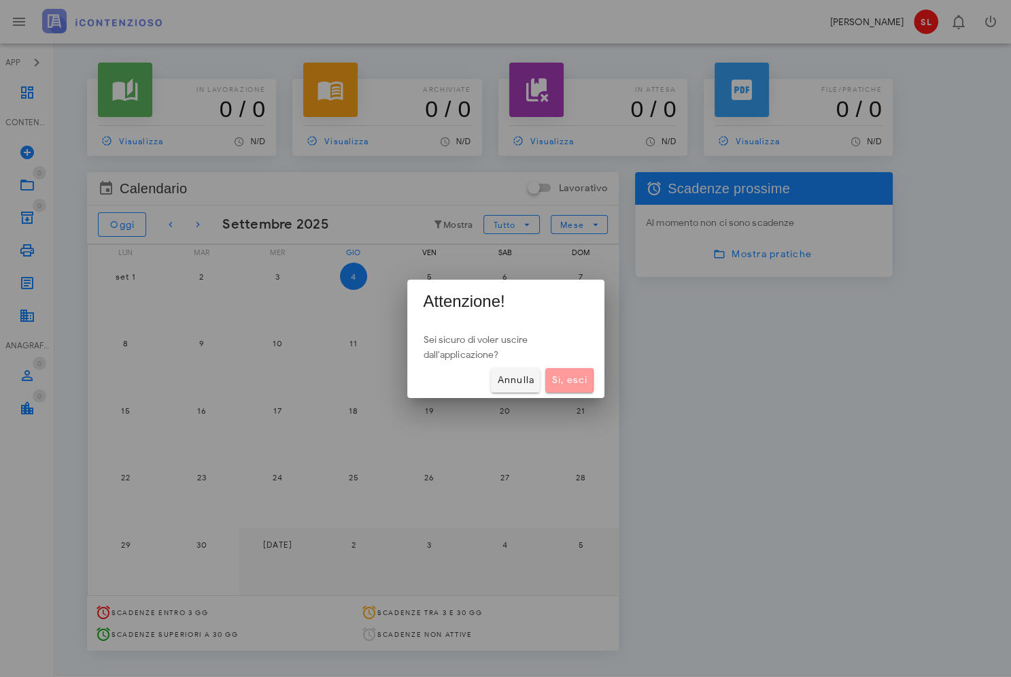
click at [577, 381] on span "Sì, esci" at bounding box center [569, 380] width 37 height 12
